Goal: Use online tool/utility: Utilize a website feature to perform a specific function

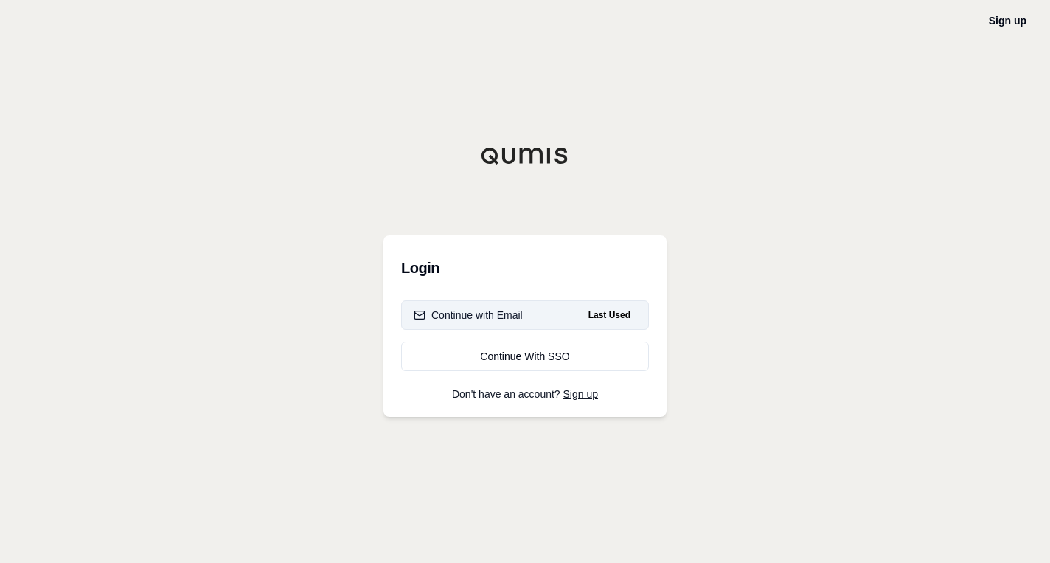
click at [493, 316] on div "Continue with Email" at bounding box center [468, 314] width 109 height 15
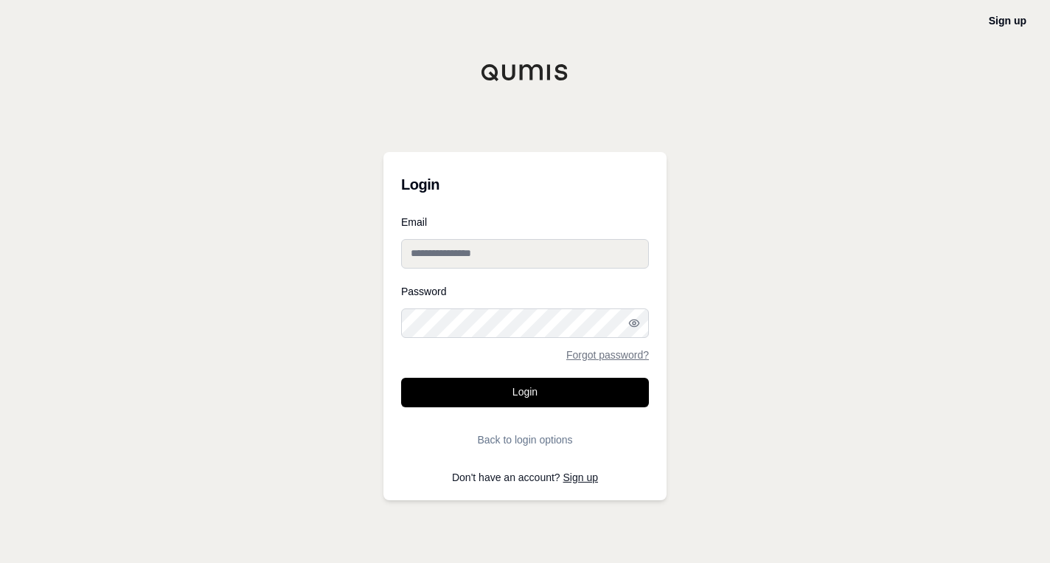
type input "**********"
click at [498, 370] on form "**********" at bounding box center [525, 335] width 248 height 237
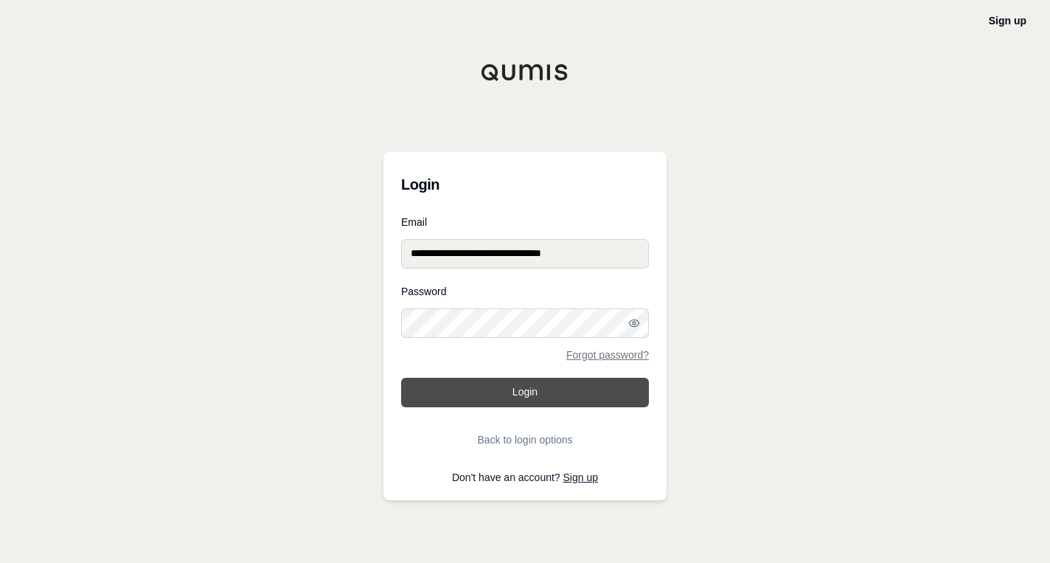
click at [498, 394] on button "Login" at bounding box center [525, 392] width 248 height 29
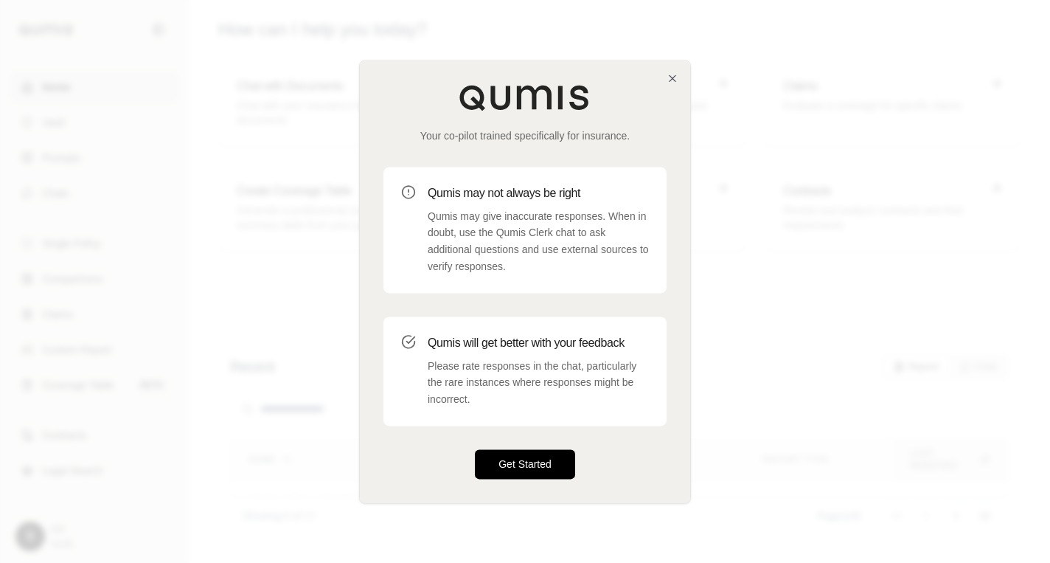
click at [541, 462] on button "Get Started" at bounding box center [525, 463] width 100 height 29
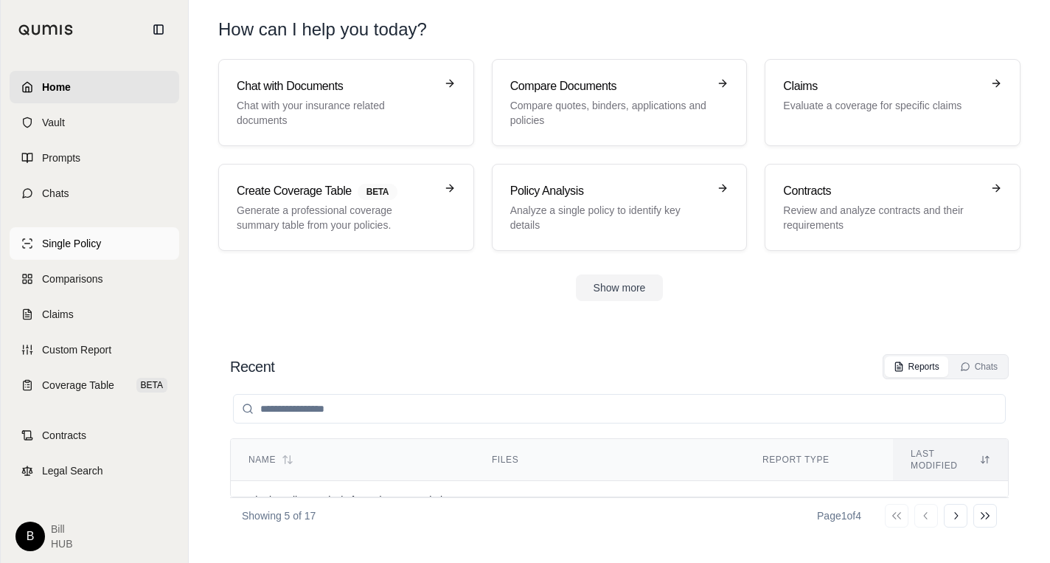
click at [91, 240] on span "Single Policy" at bounding box center [71, 243] width 59 height 15
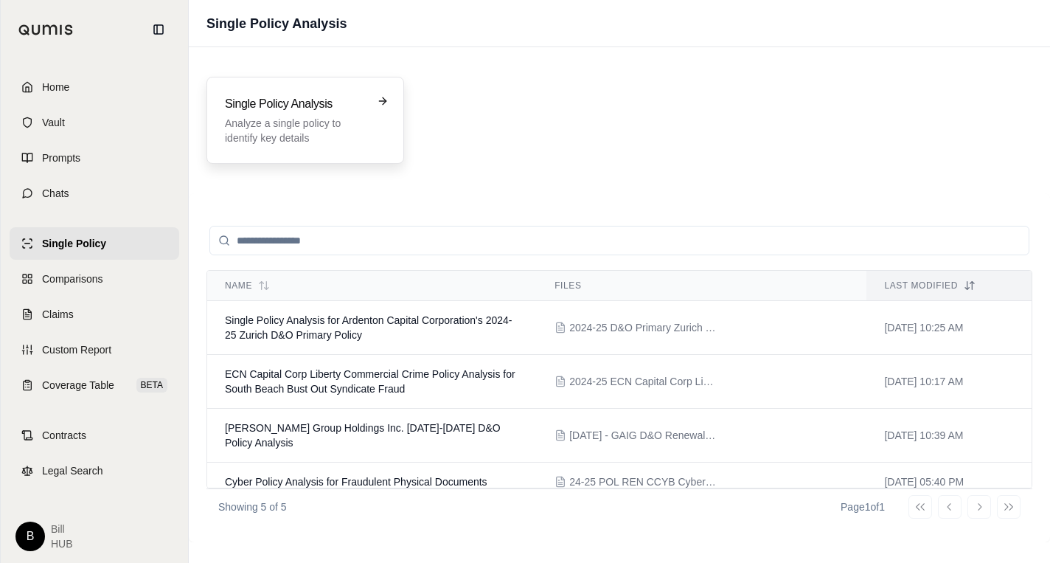
click at [289, 125] on p "Analyze a single policy to identify key details" at bounding box center [295, 130] width 140 height 29
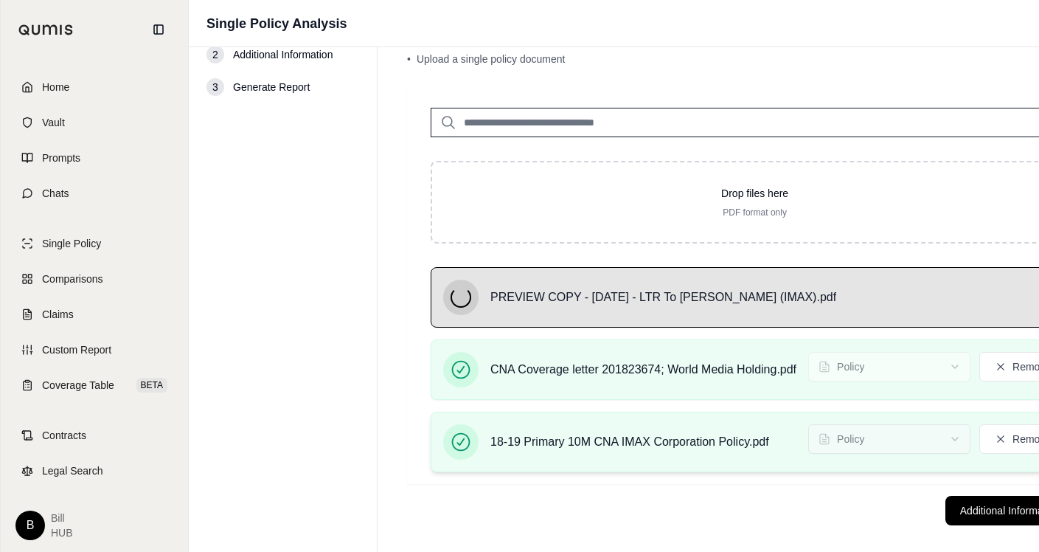
scroll to position [66, 0]
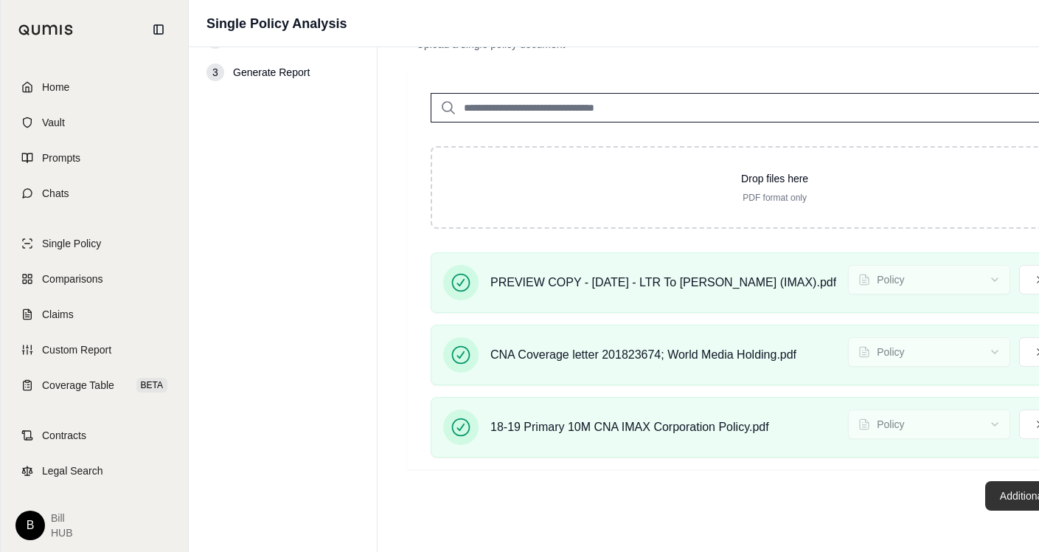
click at [1016, 498] on button "Additional Information →" at bounding box center [1057, 495] width 145 height 29
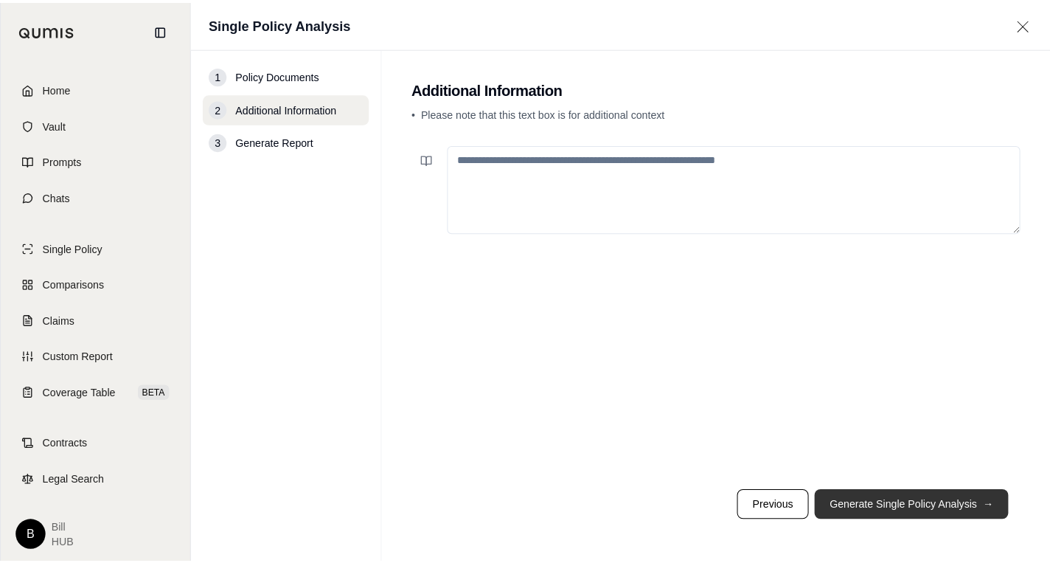
scroll to position [0, 0]
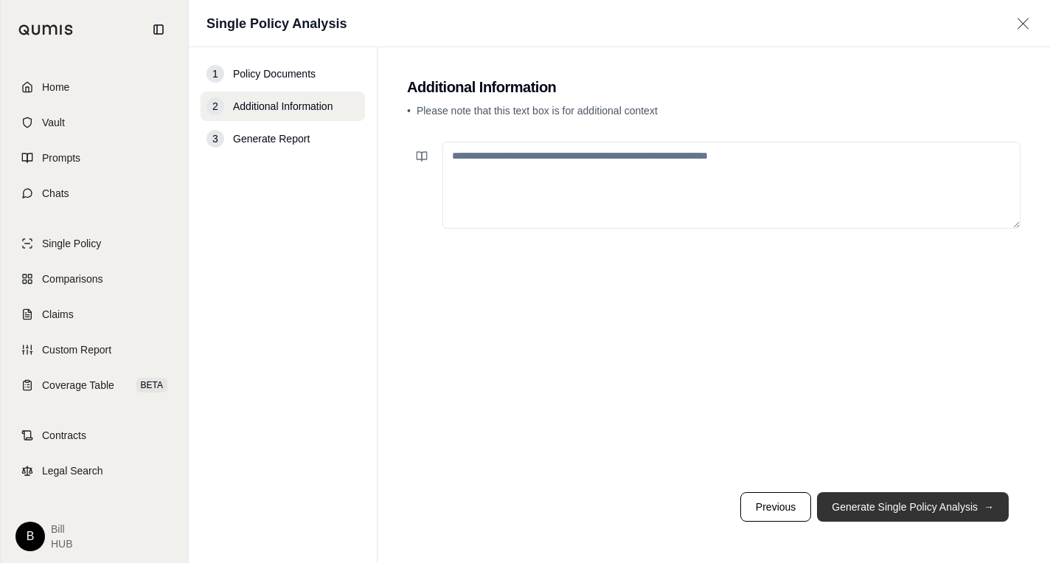
click at [953, 508] on button "Generate Single Policy Analysis →" at bounding box center [913, 506] width 192 height 29
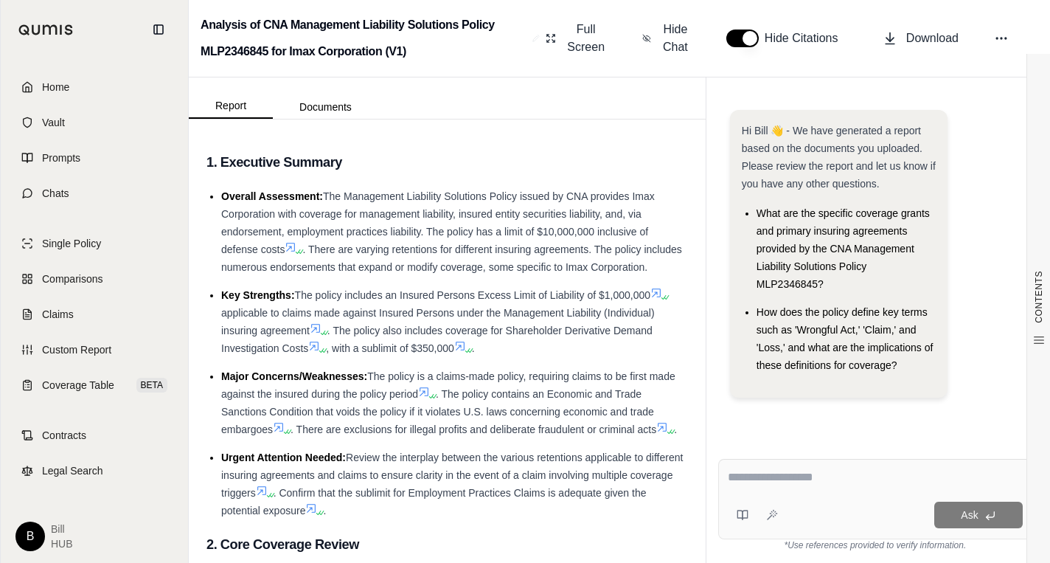
click at [804, 463] on div "Ask" at bounding box center [875, 499] width 314 height 80
click at [796, 476] on textarea at bounding box center [875, 477] width 295 height 18
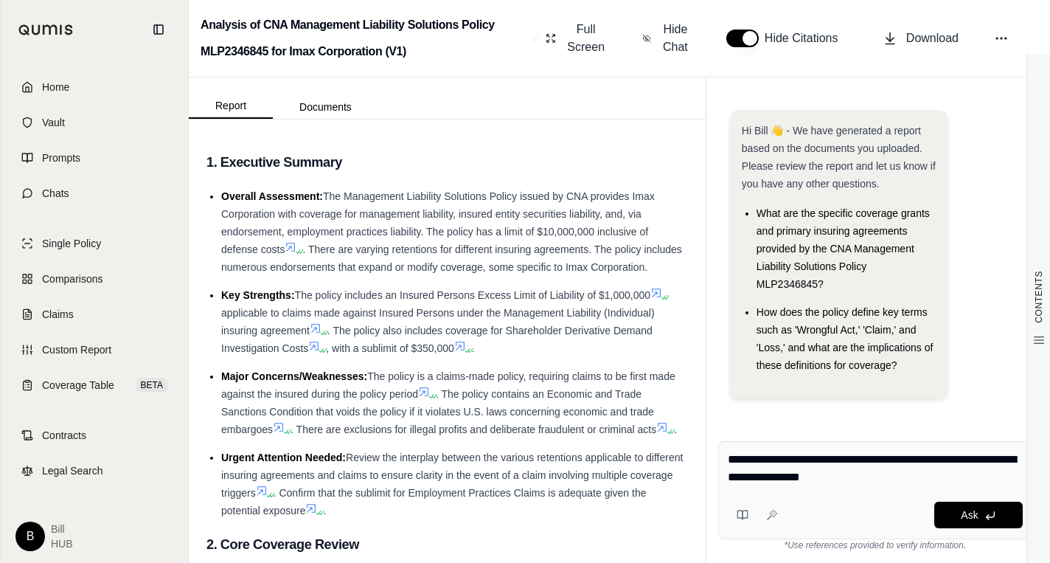
type textarea "**********"
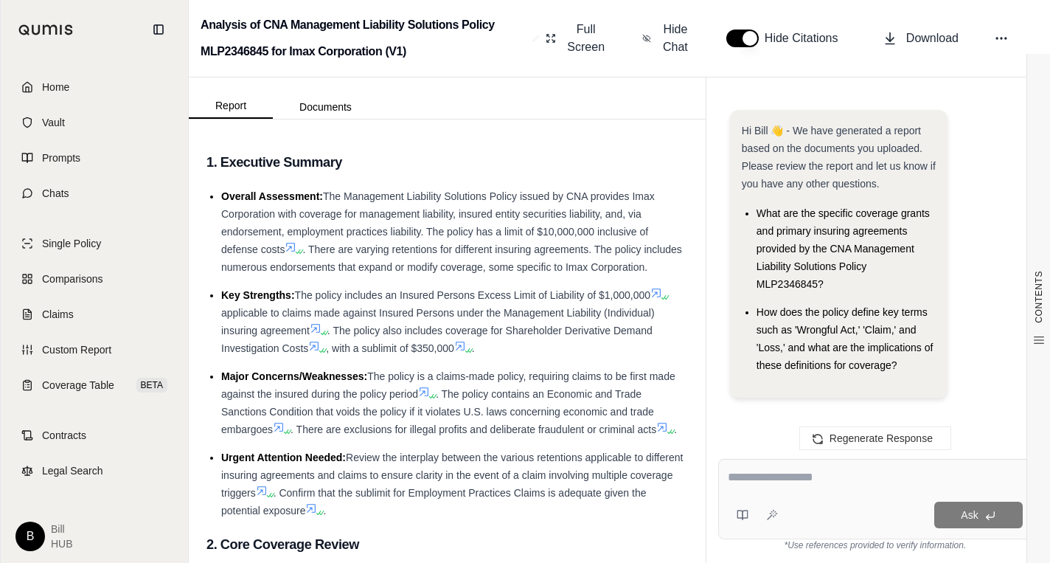
scroll to position [2312, 0]
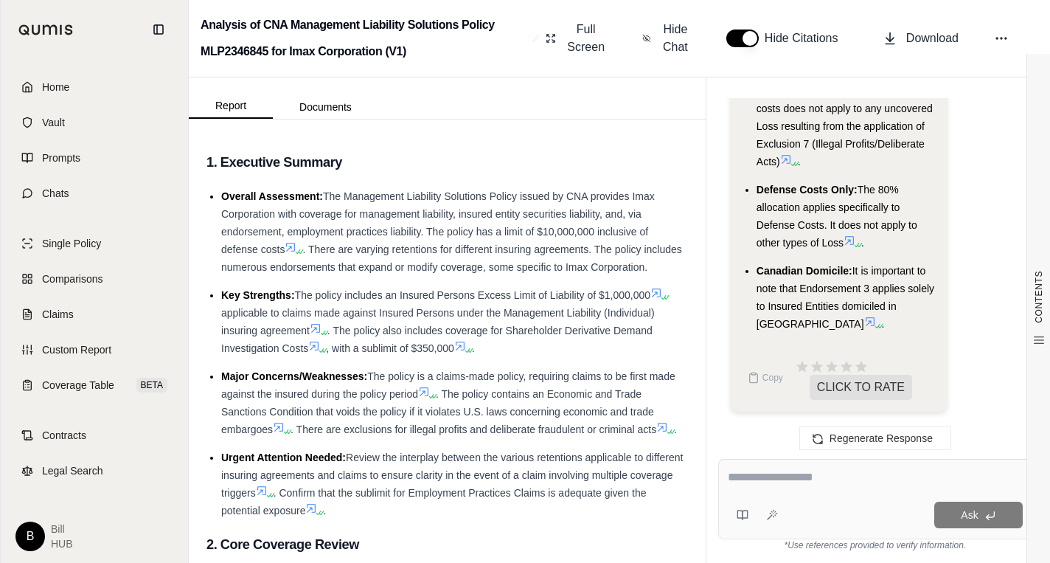
click at [871, 201] on span "The 80% allocation applies specifically to Defense Costs. It does not apply to …" at bounding box center [836, 216] width 161 height 65
